Goal: Task Accomplishment & Management: Use online tool/utility

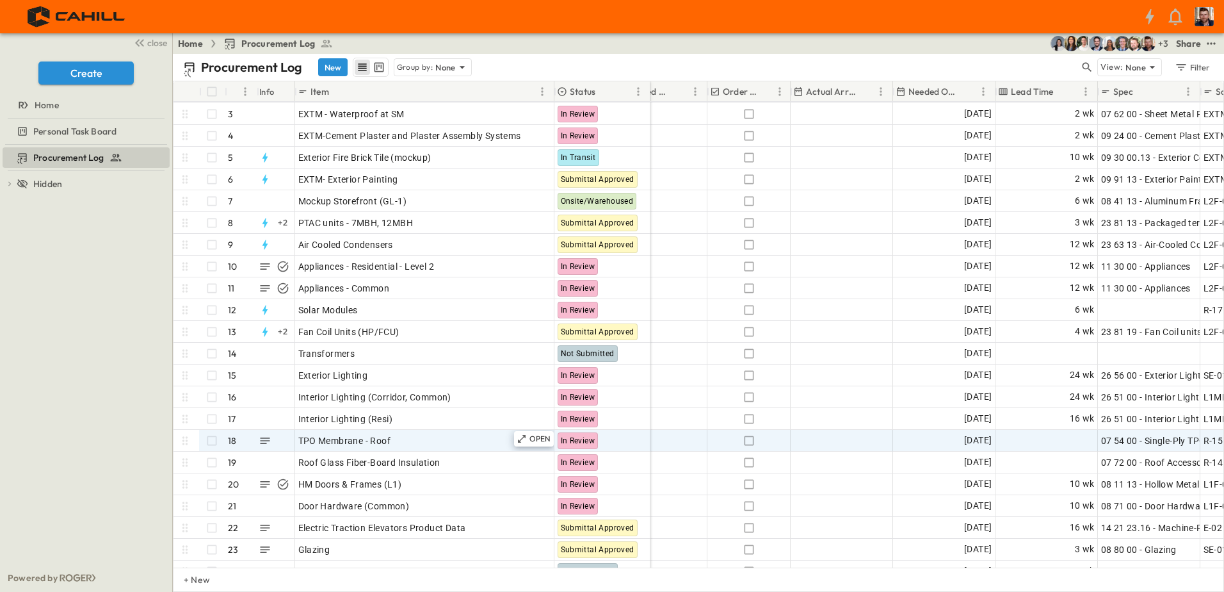
scroll to position [64, 673]
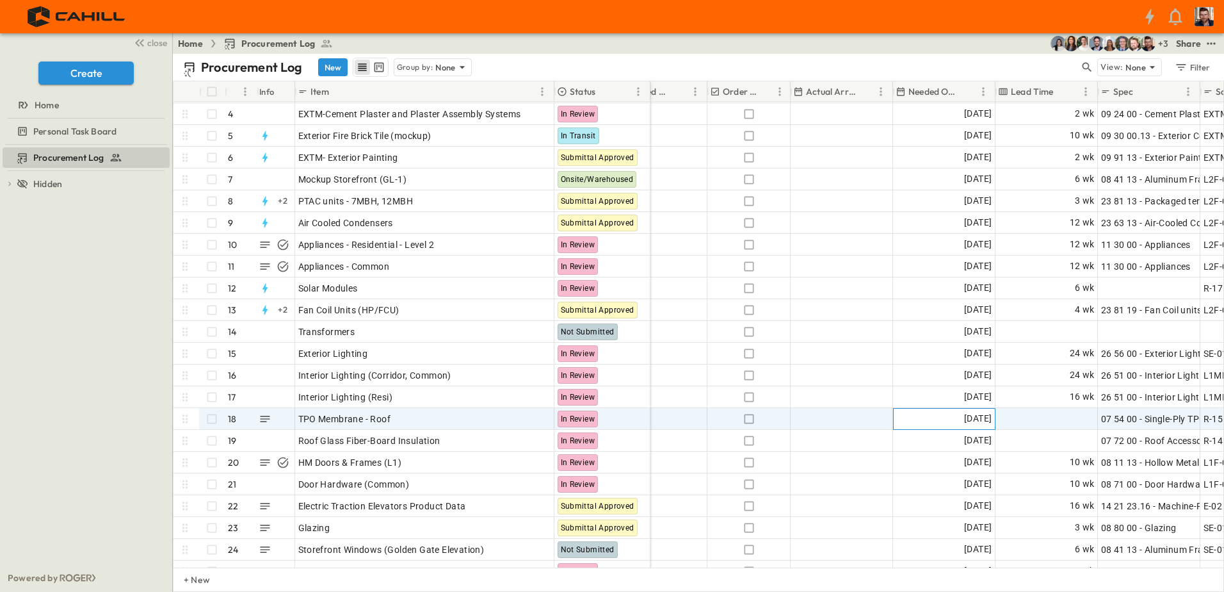
click at [969, 423] on span "[DATE]" at bounding box center [978, 418] width 28 height 15
click at [985, 418] on icon "Tracking Date Menu" at bounding box center [981, 418] width 13 height 13
click at [982, 418] on icon "Tracking Date Menu" at bounding box center [982, 417] width 10 height 11
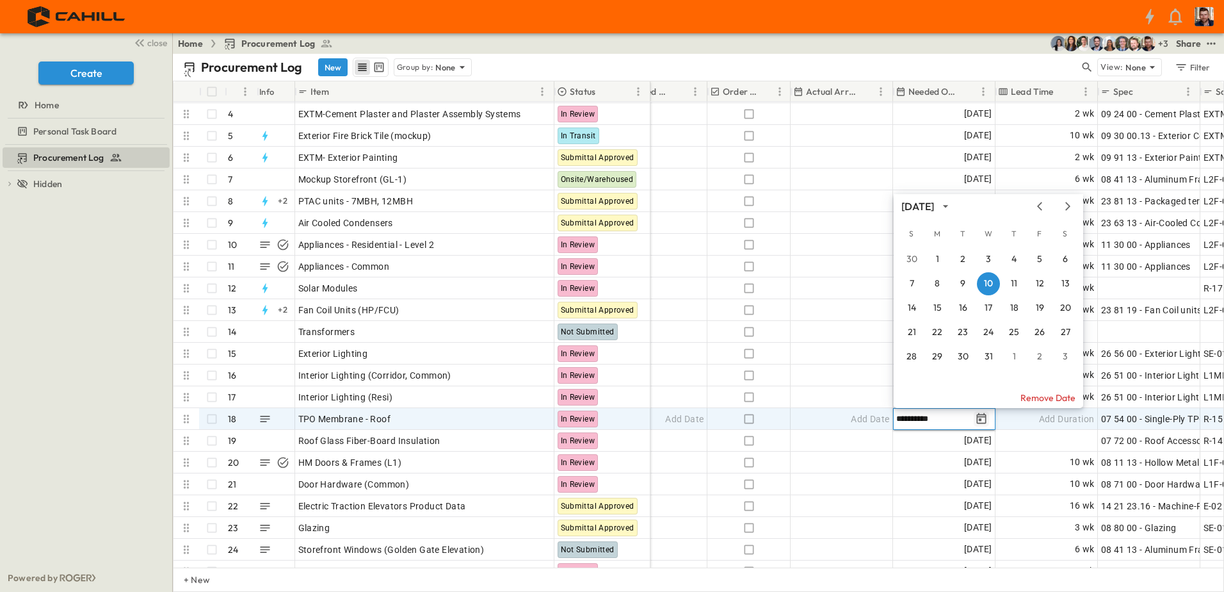
click at [982, 418] on icon "Tracking Date Menu" at bounding box center [982, 417] width 10 height 11
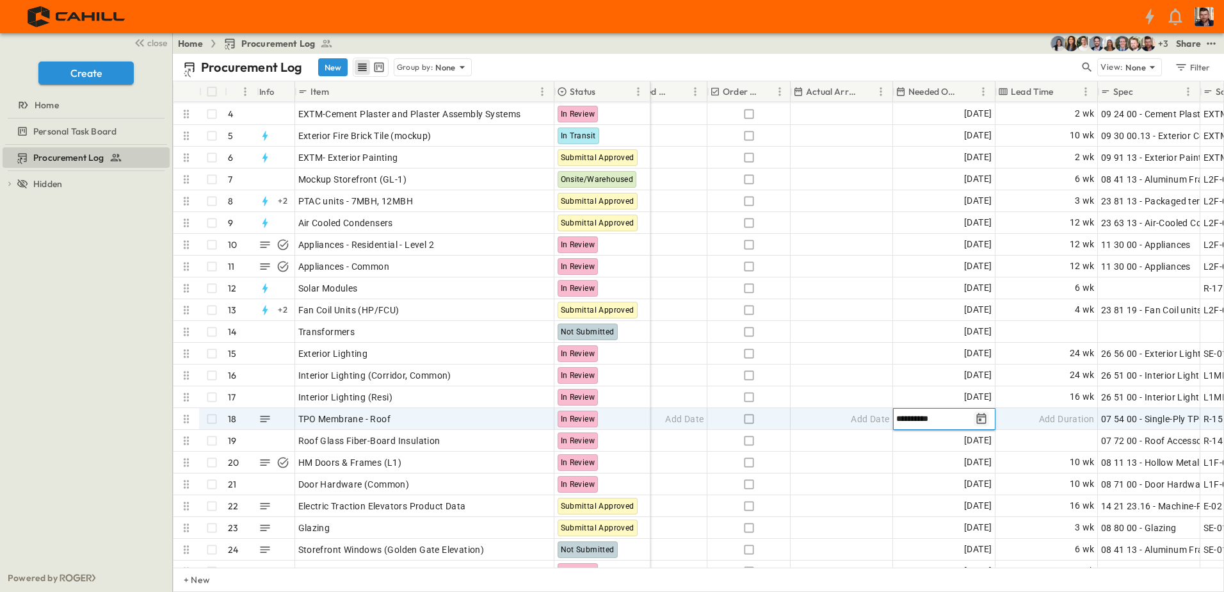
click at [985, 413] on icon "Tracking Date Menu" at bounding box center [981, 418] width 13 height 13
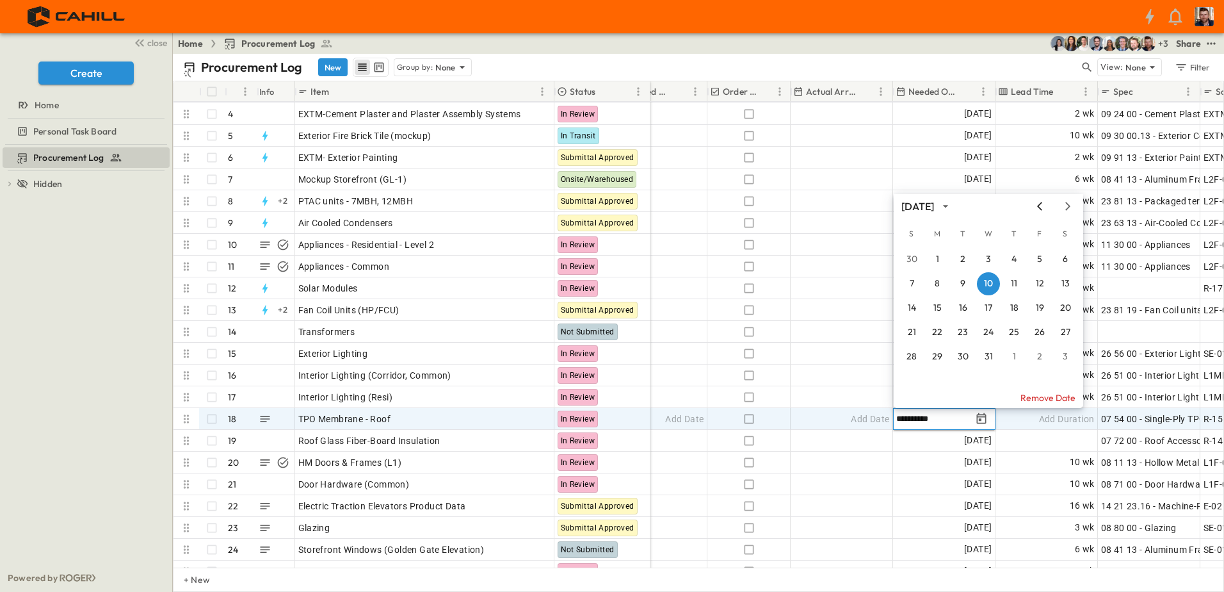
click at [1042, 204] on icon "Previous month" at bounding box center [1039, 206] width 15 height 10
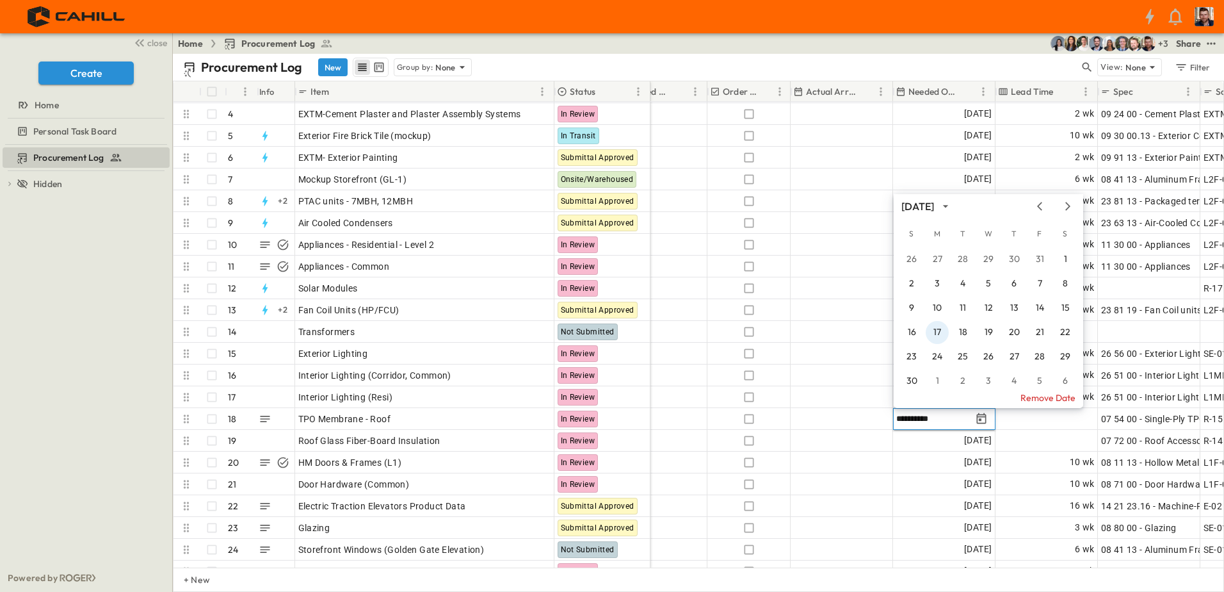
click at [939, 328] on button "17" at bounding box center [937, 332] width 23 height 23
click at [937, 325] on div "[DATE]" at bounding box center [944, 331] width 101 height 20
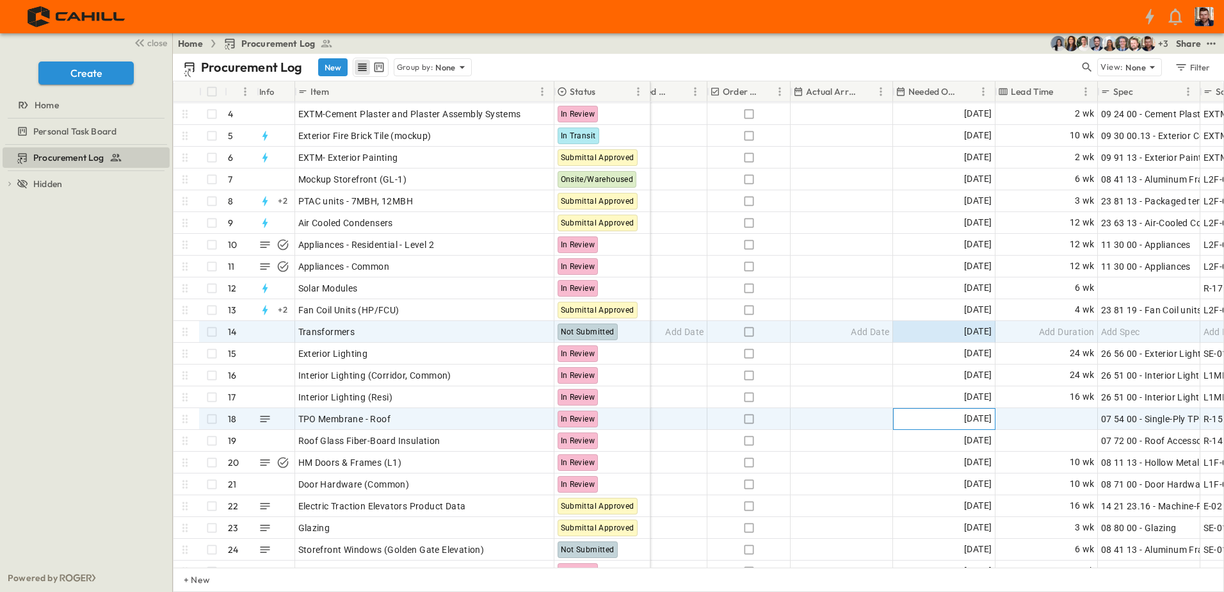
click at [922, 417] on div "[DATE]" at bounding box center [944, 419] width 101 height 20
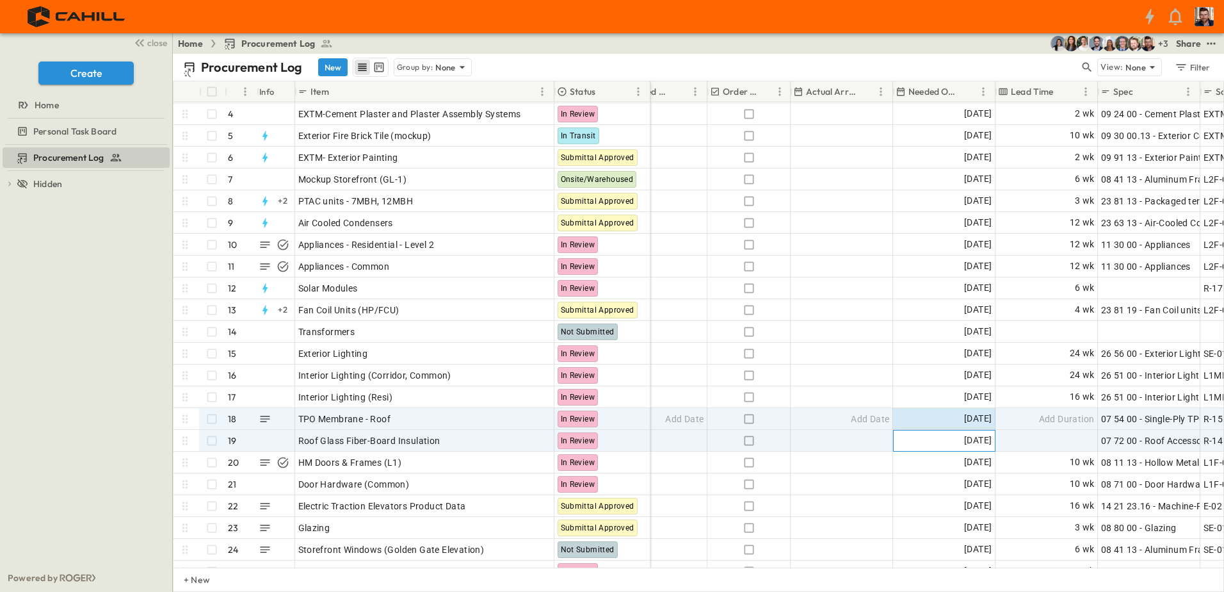
click at [964, 437] on span "[DATE]" at bounding box center [978, 440] width 28 height 15
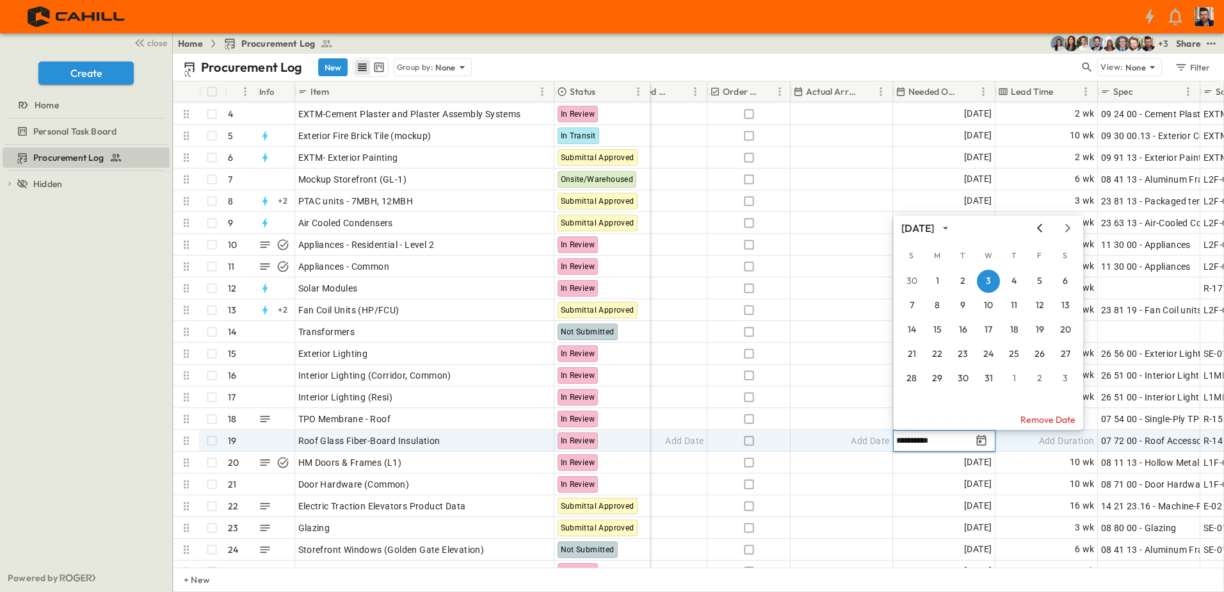
click at [1040, 223] on icon "Previous month" at bounding box center [1039, 228] width 15 height 10
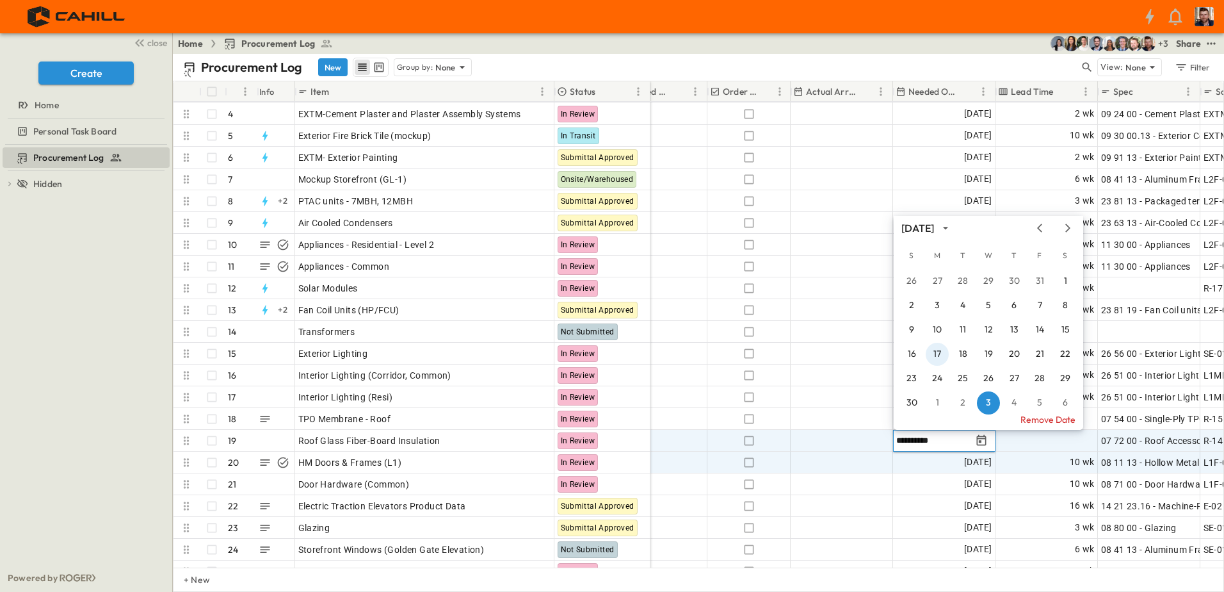
click at [936, 350] on button "17" at bounding box center [937, 354] width 23 height 23
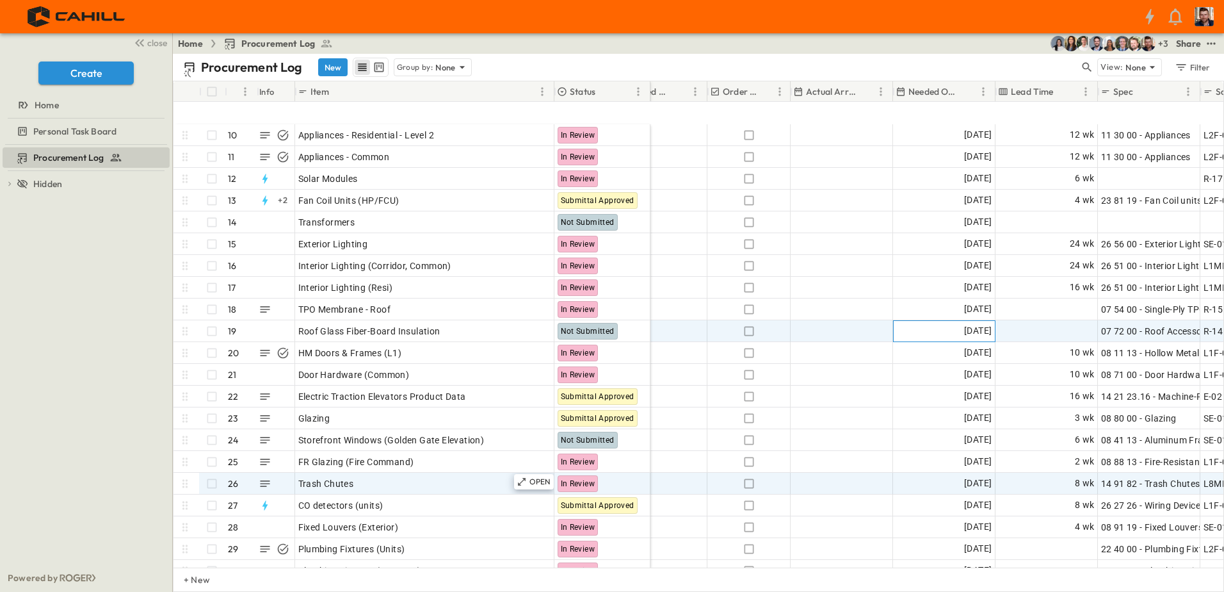
scroll to position [256, 673]
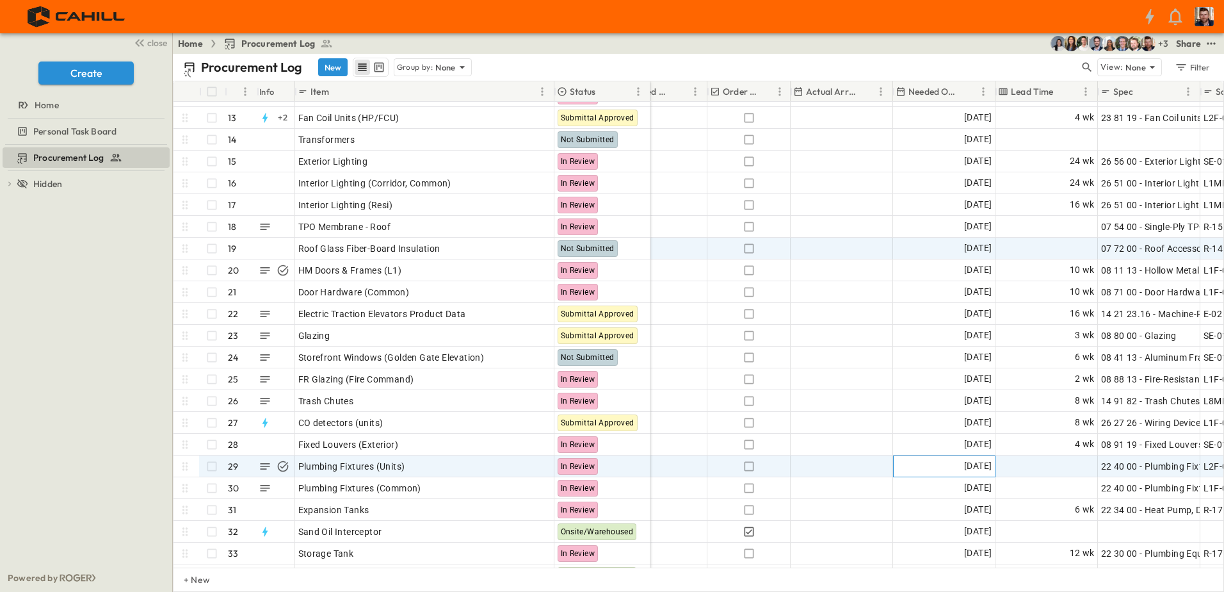
click at [967, 466] on span "[DATE]" at bounding box center [978, 465] width 28 height 15
click at [982, 464] on icon "Tracking Date Menu" at bounding box center [982, 465] width 10 height 11
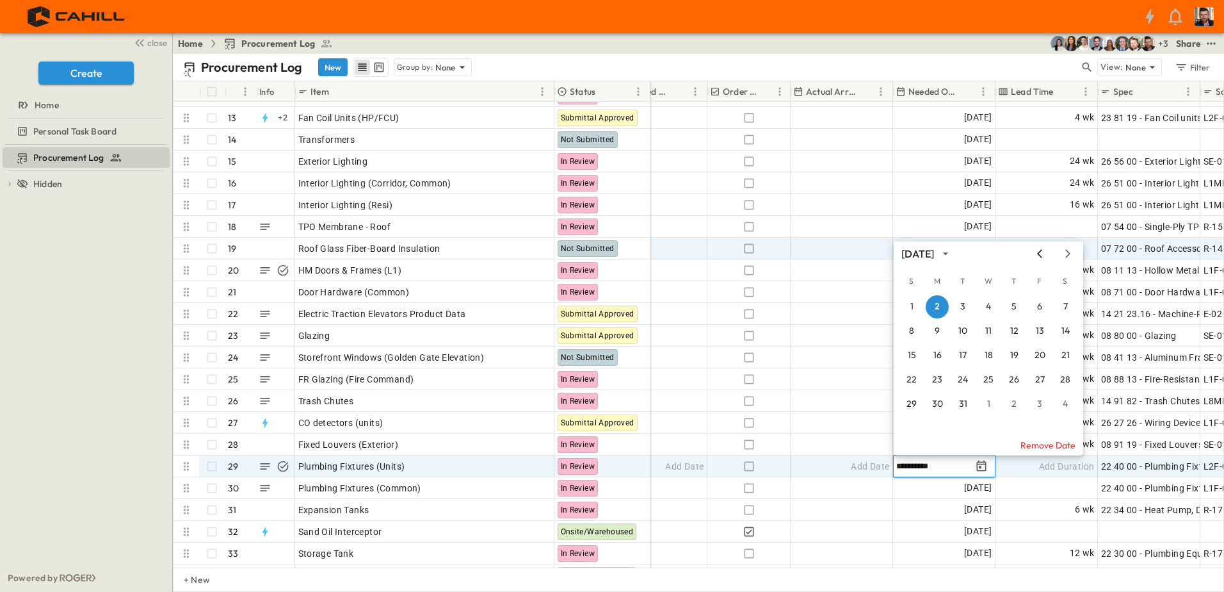
click at [1041, 251] on icon "Previous month" at bounding box center [1039, 253] width 5 height 8
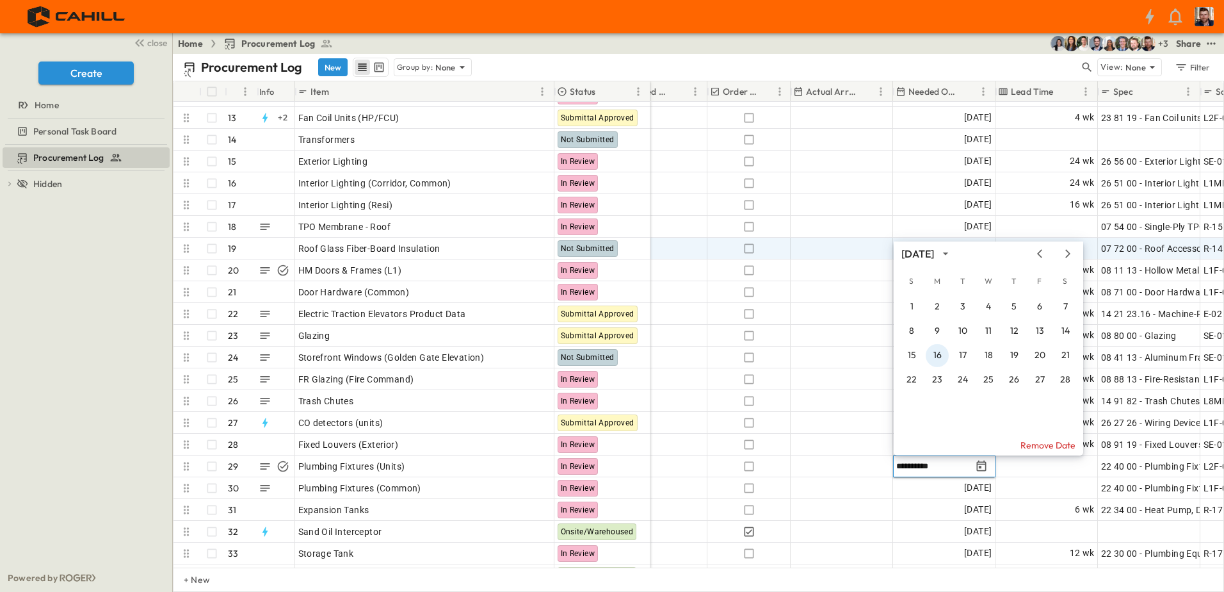
click at [940, 350] on button "16" at bounding box center [937, 355] width 23 height 23
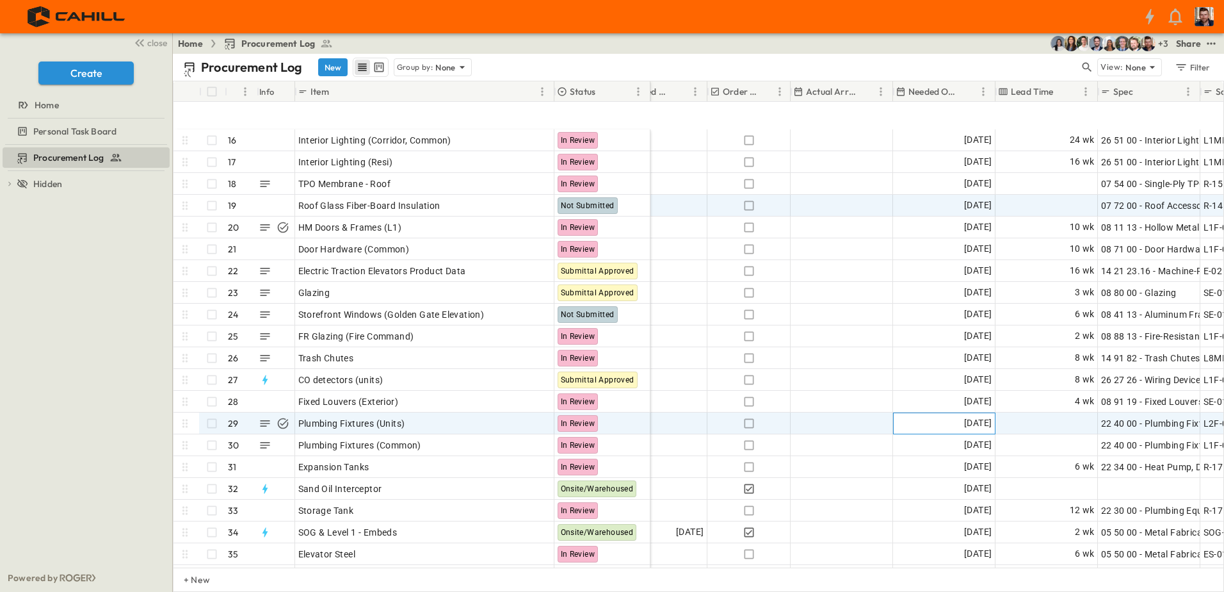
scroll to position [384, 673]
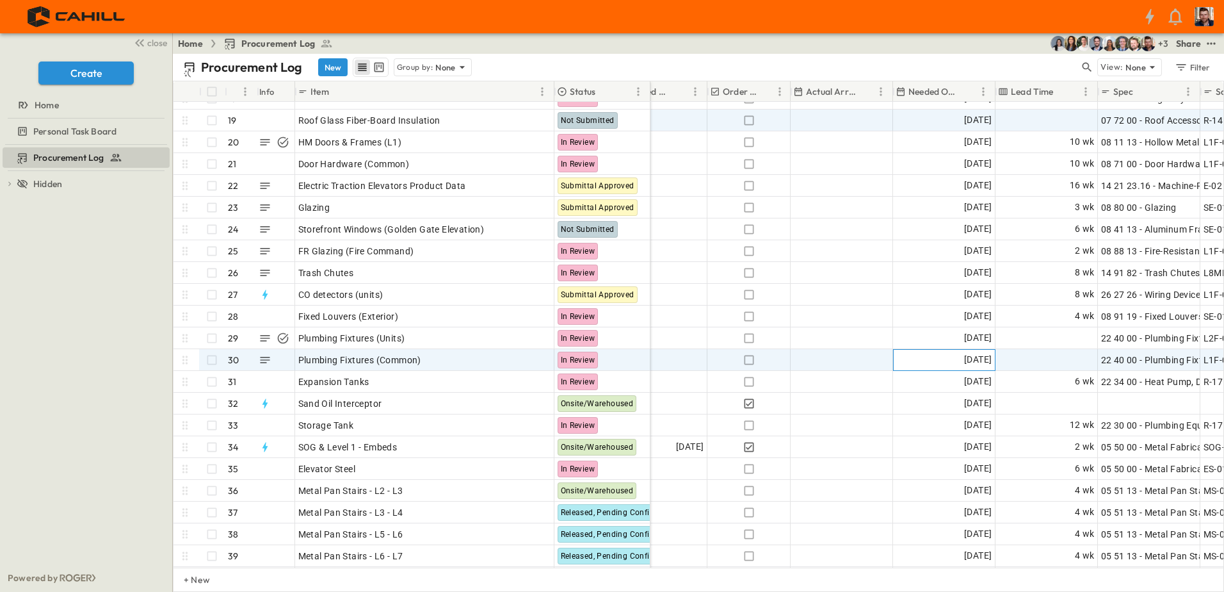
click at [925, 361] on div "[DATE]" at bounding box center [944, 360] width 101 height 20
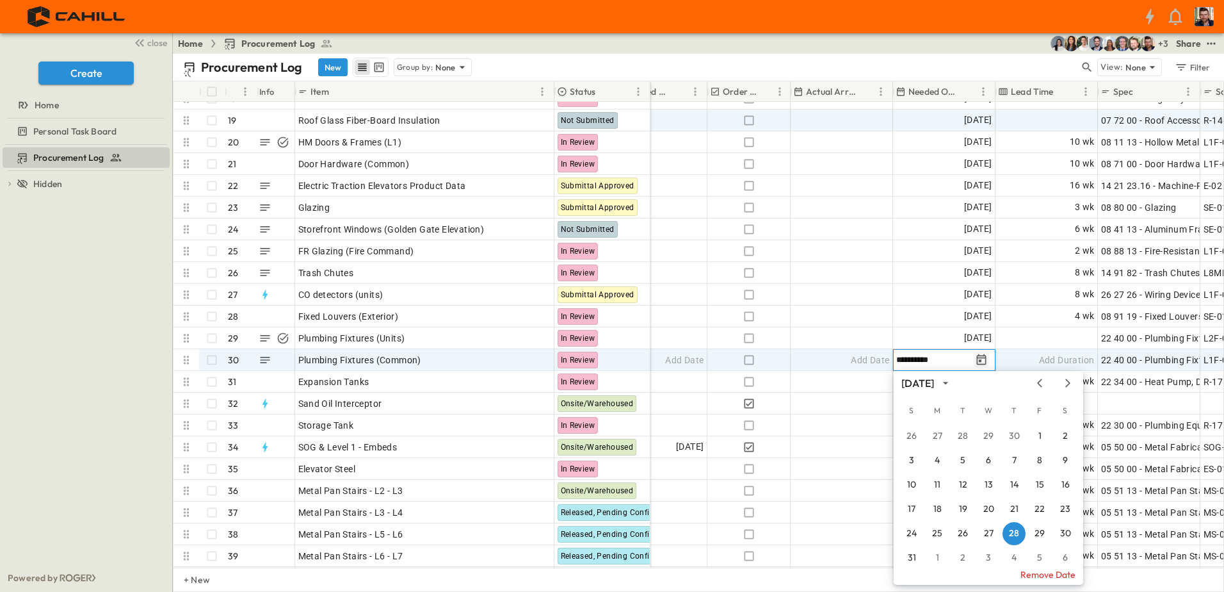
click at [985, 357] on icon "Tracking Date Menu" at bounding box center [981, 359] width 13 height 13
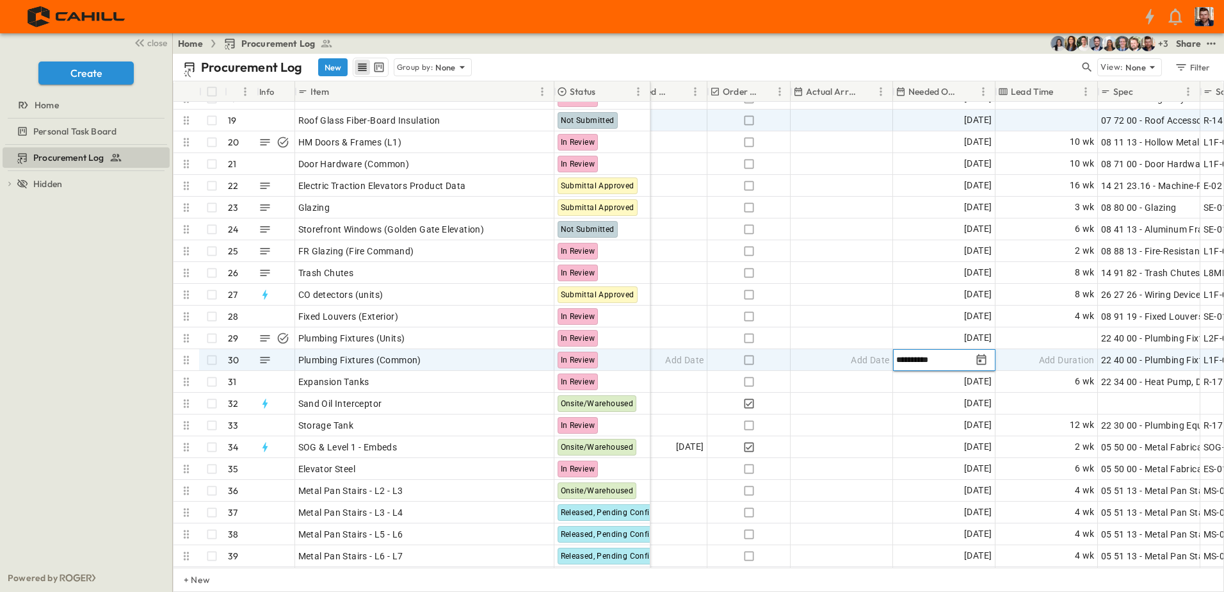
click at [977, 357] on icon "Tracking Date Menu" at bounding box center [982, 358] width 10 height 11
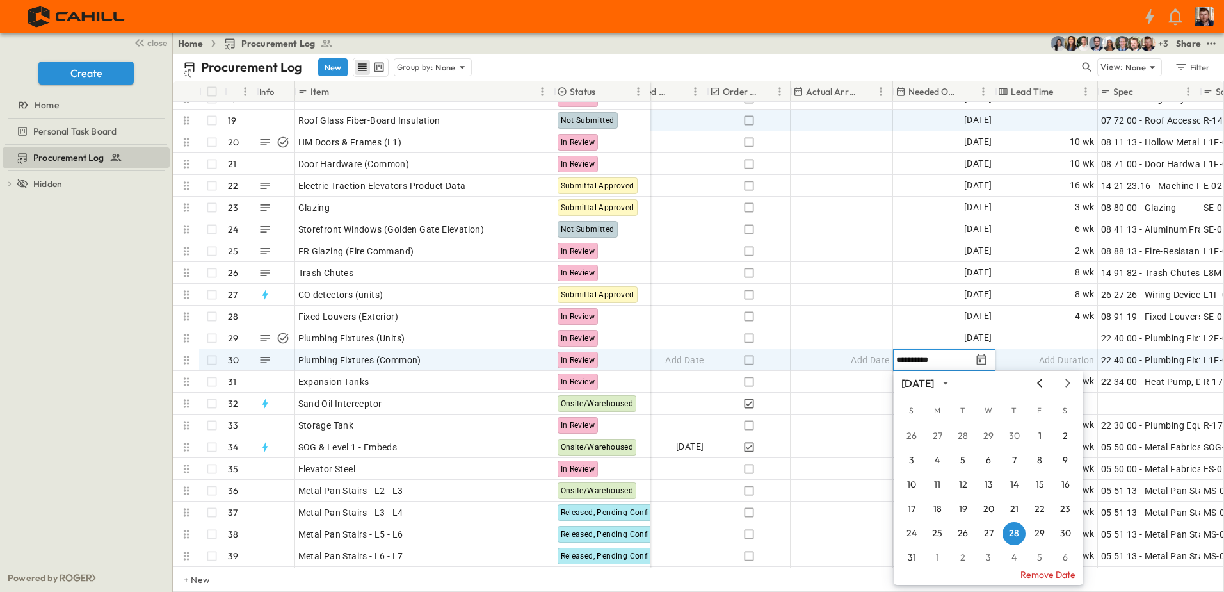
click at [1037, 379] on icon "Previous month" at bounding box center [1039, 383] width 15 height 10
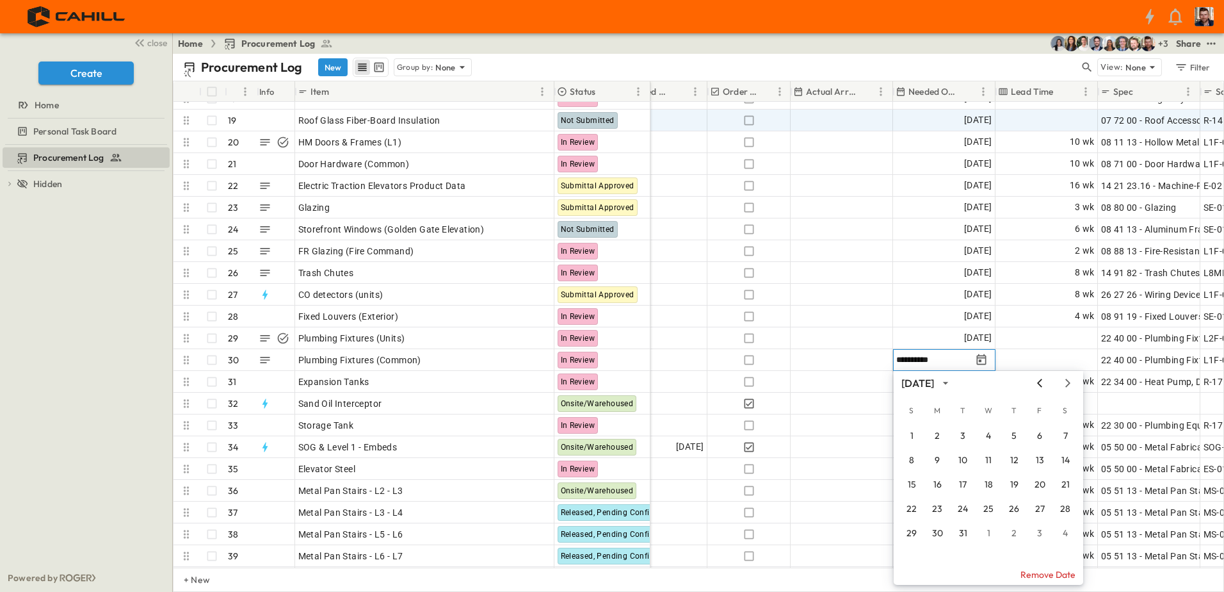
click at [1038, 385] on icon "Previous month" at bounding box center [1039, 383] width 15 height 10
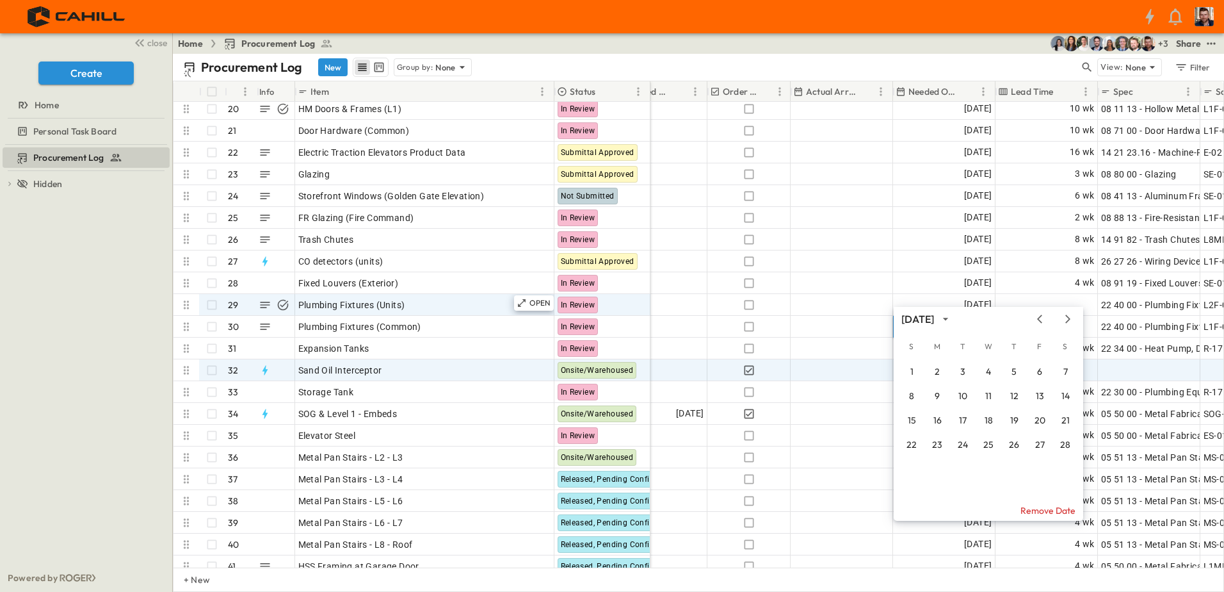
scroll to position [448, 673]
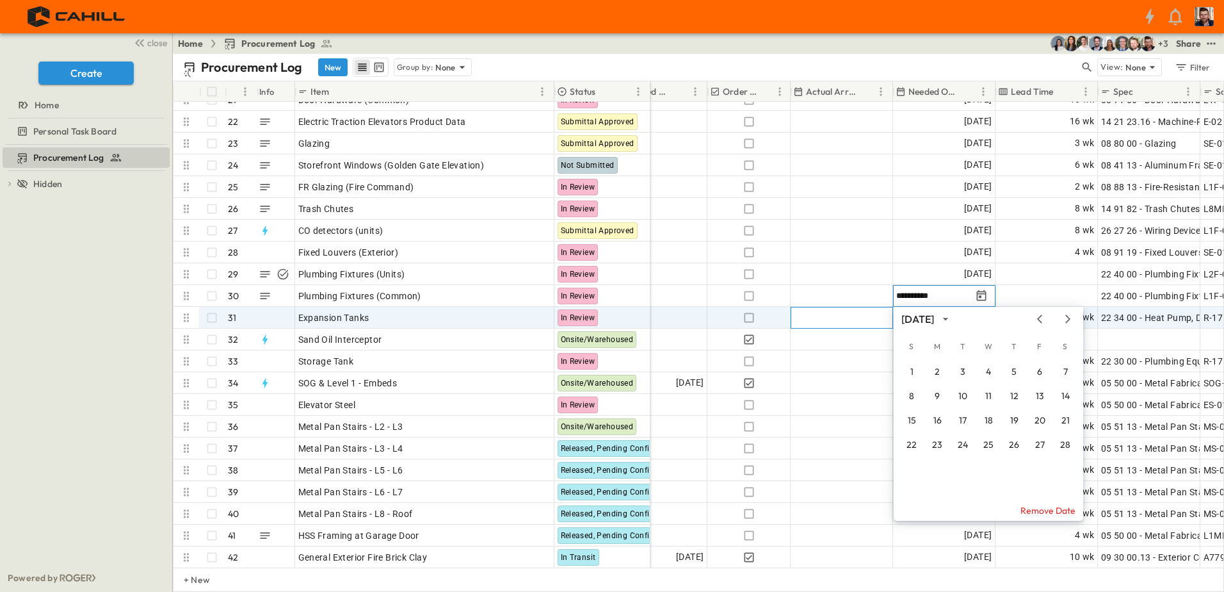
drag, startPoint x: 817, startPoint y: 312, endPoint x: 875, endPoint y: 251, distance: 84.7
click at [817, 312] on div "Add Date" at bounding box center [841, 317] width 101 height 20
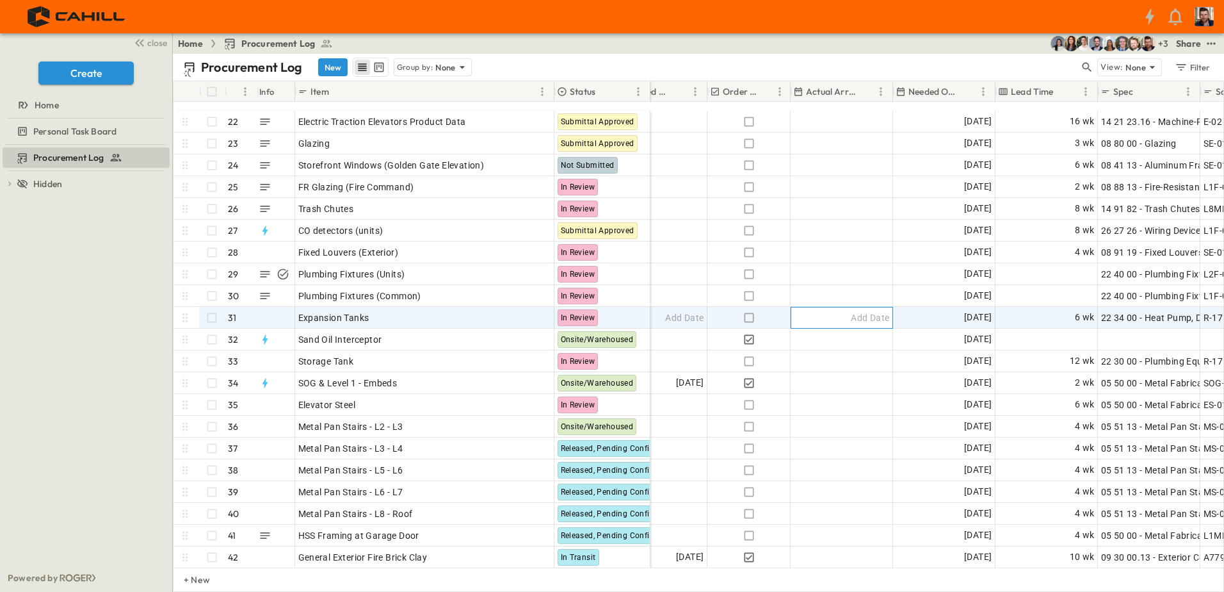
scroll to position [512, 673]
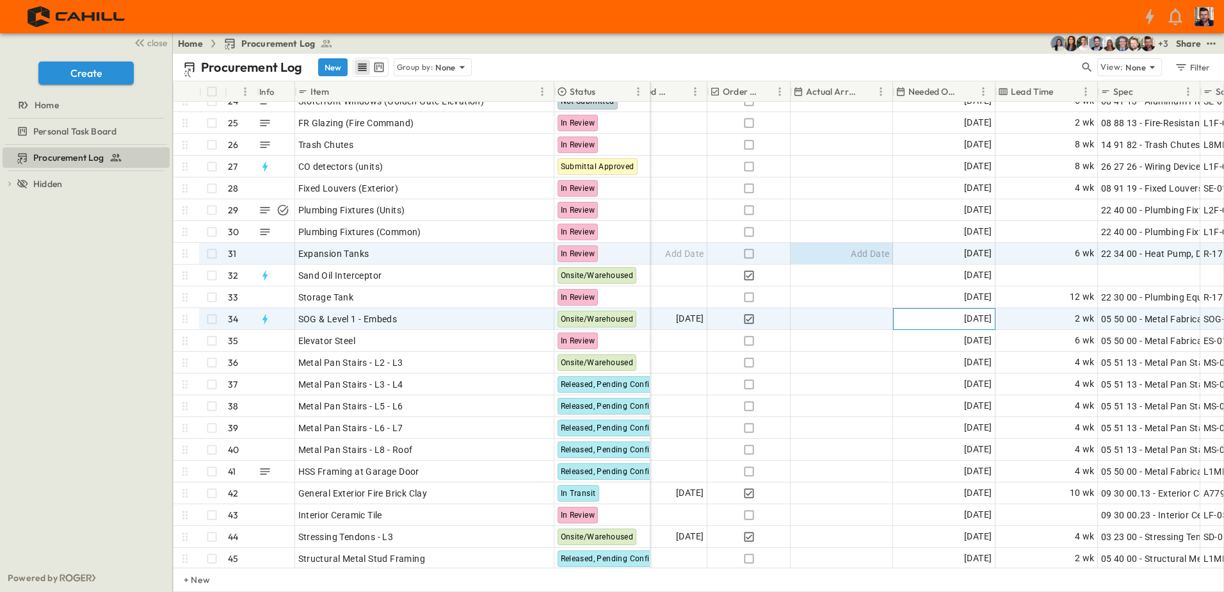
click at [909, 319] on div "[DATE]" at bounding box center [944, 319] width 101 height 20
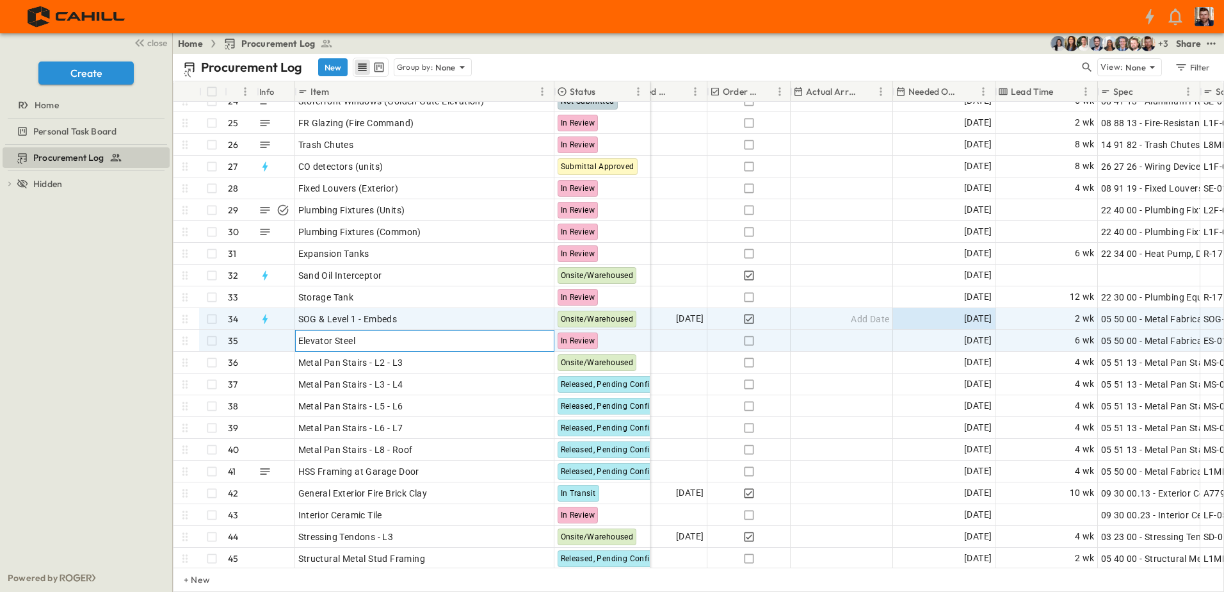
click at [387, 337] on div "Elevator Steel" at bounding box center [424, 341] width 253 height 18
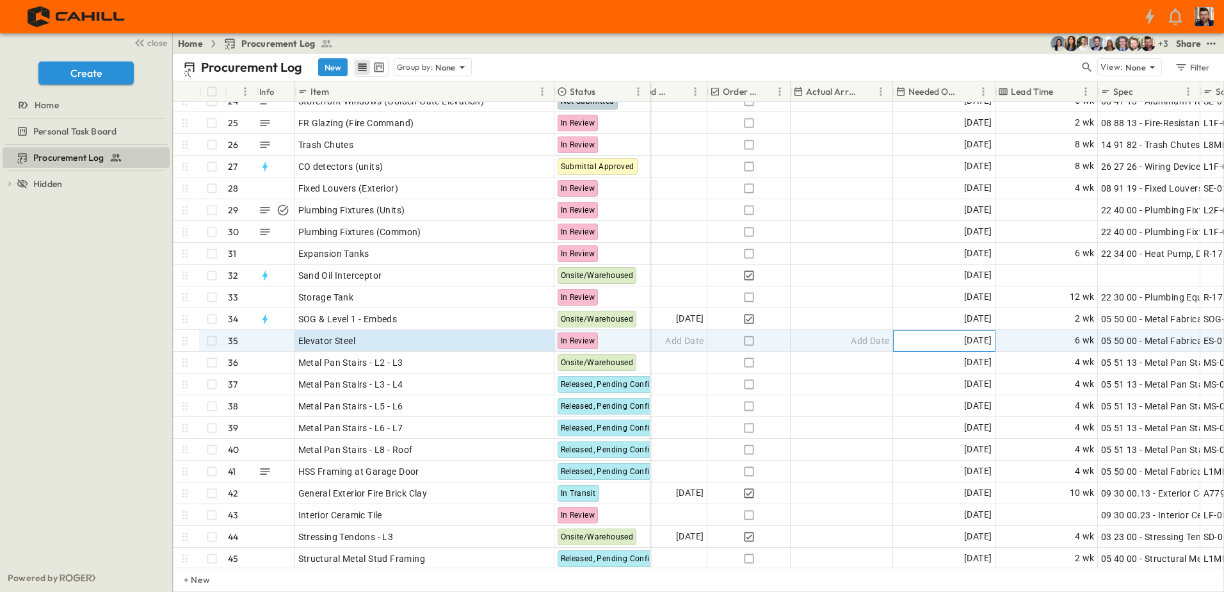
click at [925, 336] on div "[DATE]" at bounding box center [944, 340] width 101 height 20
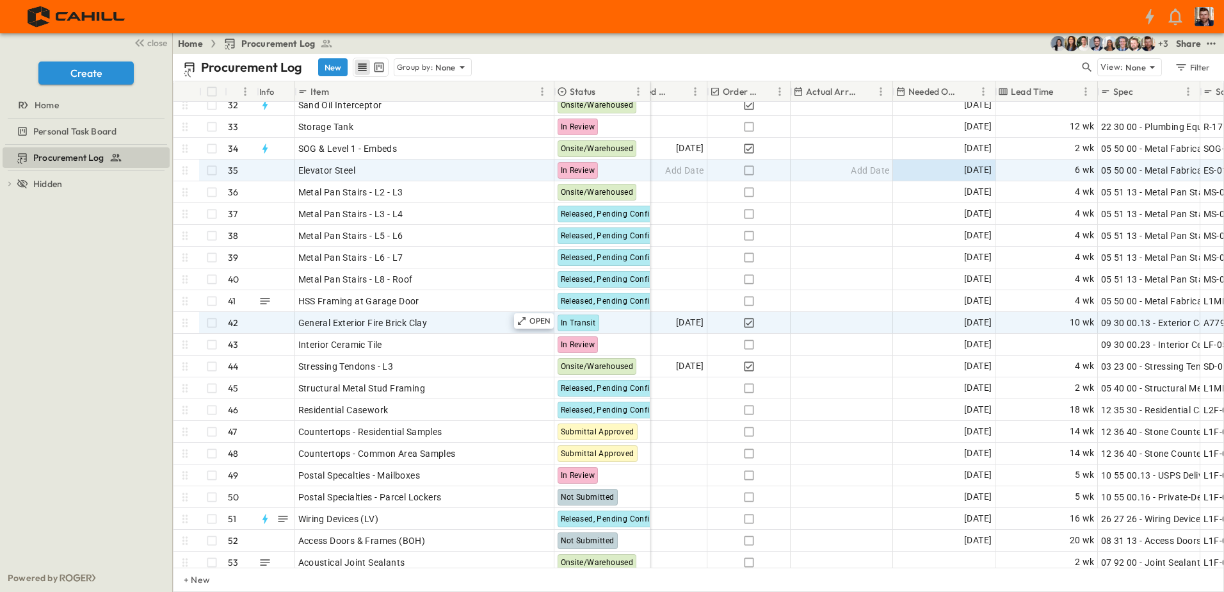
scroll to position [704, 673]
